Goal: Navigation & Orientation: Find specific page/section

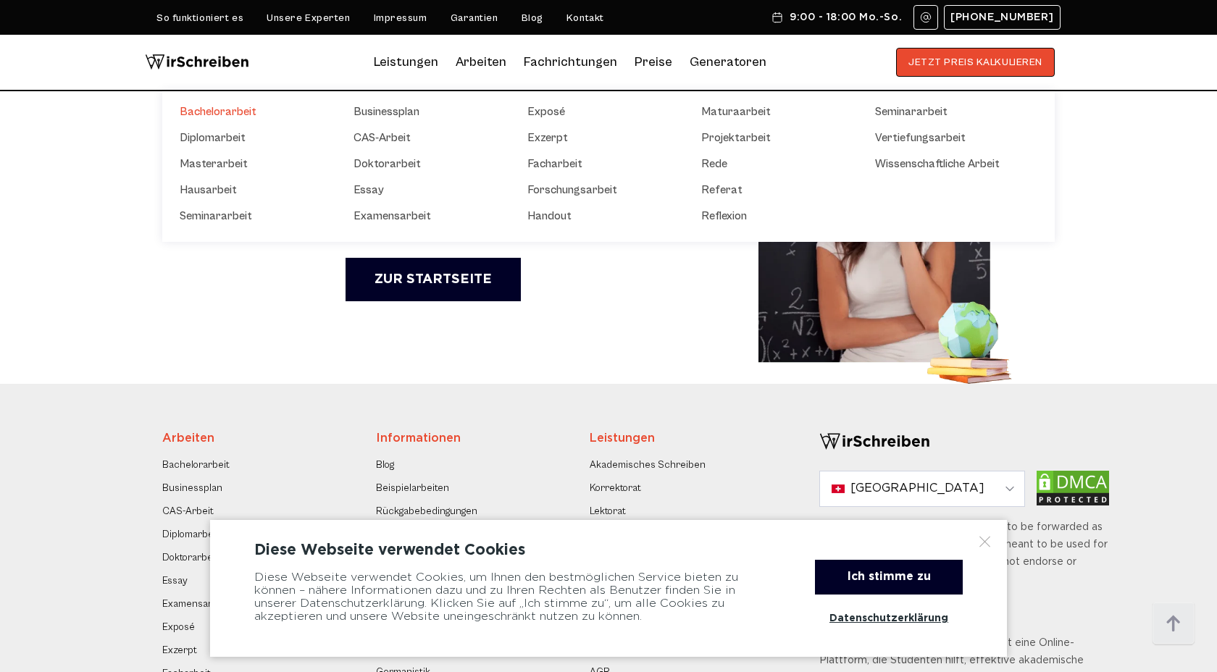
click at [246, 111] on link "Bachelorarbeit" at bounding box center [252, 111] width 145 height 17
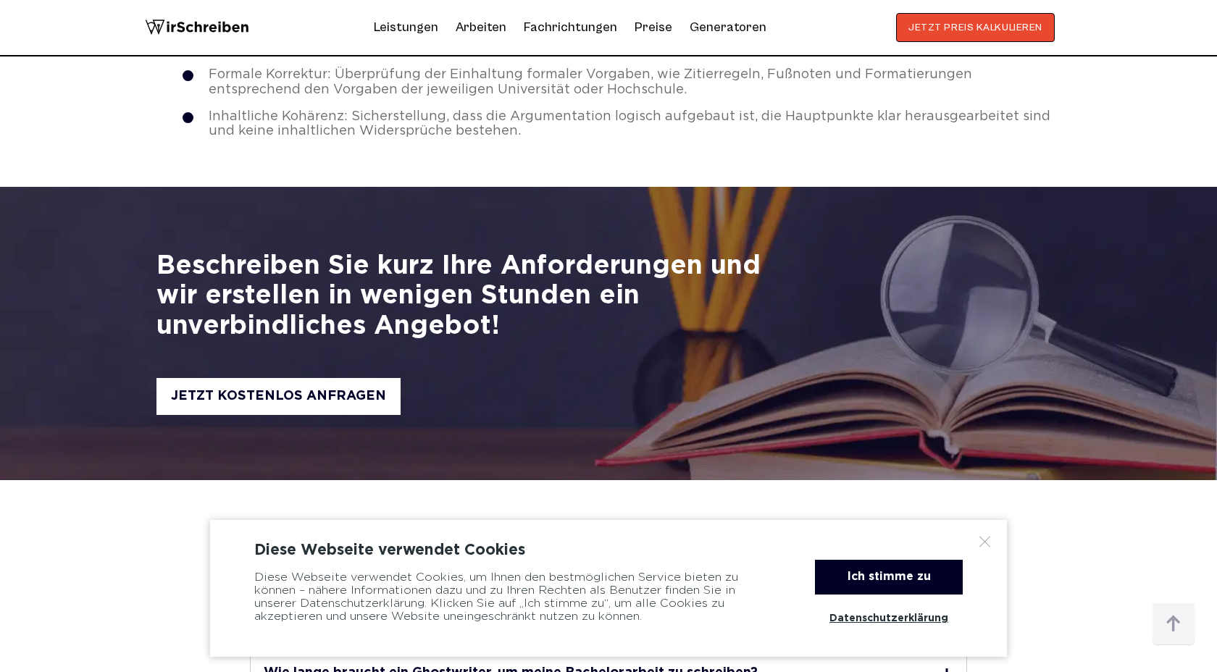
scroll to position [5311, 0]
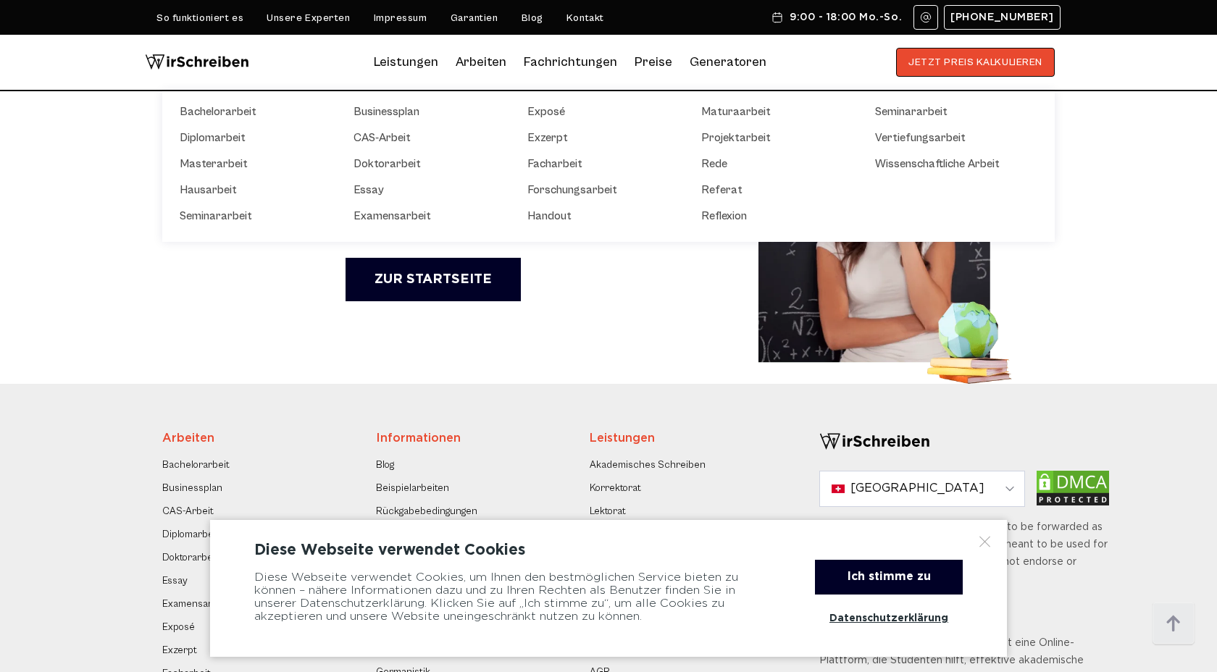
click at [488, 54] on link "Arbeiten" at bounding box center [481, 62] width 51 height 23
click at [199, 164] on link "Masterarbeit" at bounding box center [252, 163] width 145 height 17
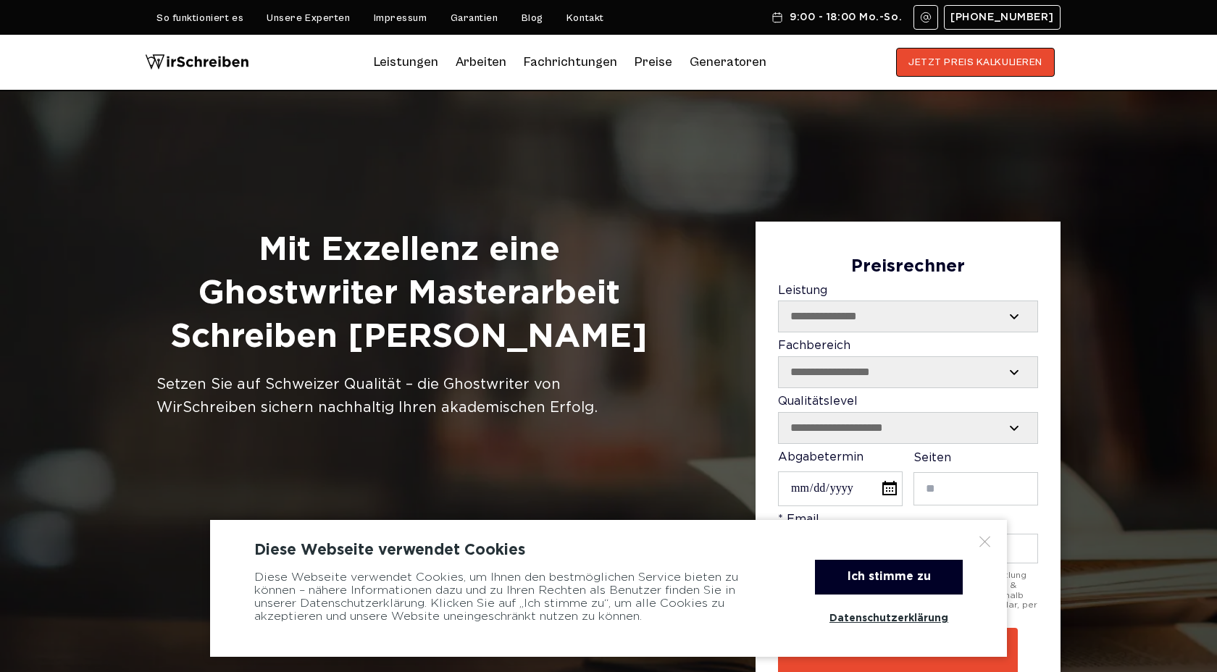
click at [235, 60] on img at bounding box center [197, 62] width 104 height 29
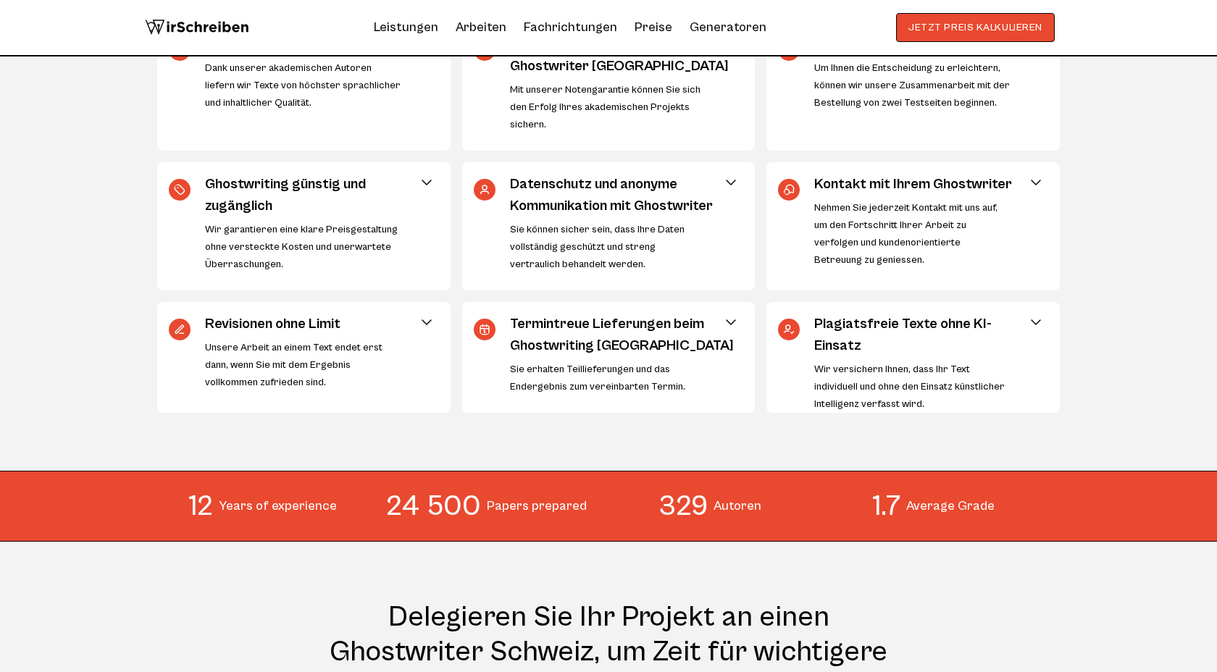
scroll to position [566, 0]
